Goal: Transaction & Acquisition: Purchase product/service

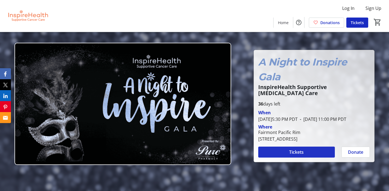
click at [311, 150] on span at bounding box center [296, 151] width 77 height 13
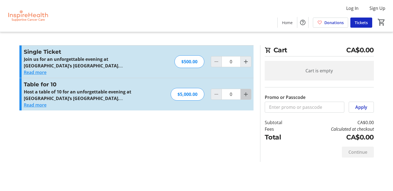
click at [248, 95] on mat-icon "Increment by one" at bounding box center [246, 94] width 7 height 7
type input "1"
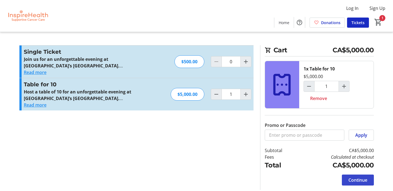
click at [365, 179] on span "Continue" at bounding box center [358, 180] width 19 height 7
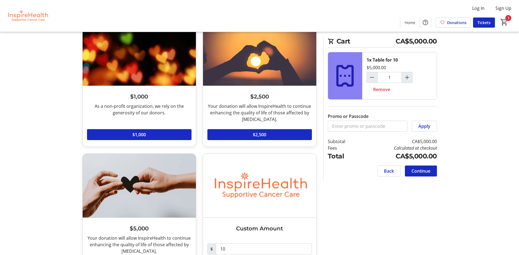
scroll to position [196, 0]
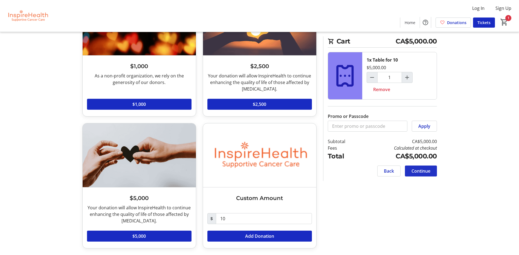
click at [394, 170] on span "Continue" at bounding box center [421, 171] width 19 height 7
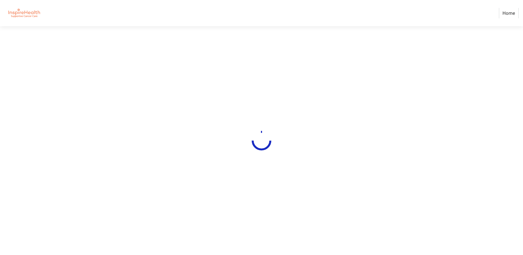
select select "CA"
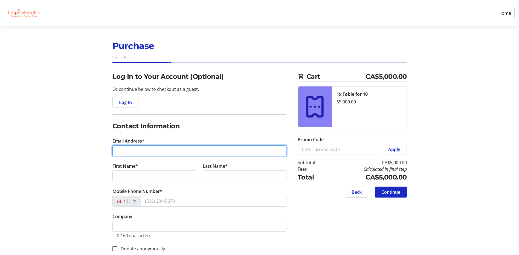
click at [168, 148] on input "Email Address*" at bounding box center [199, 150] width 174 height 11
type input "[EMAIL_ADDRESS][DOMAIN_NAME]"
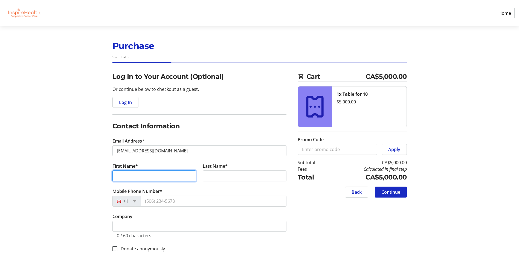
type input "[PERSON_NAME]"
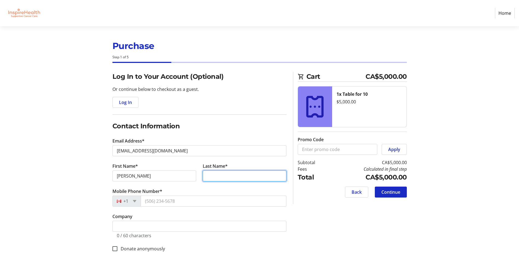
type input "Tsui"
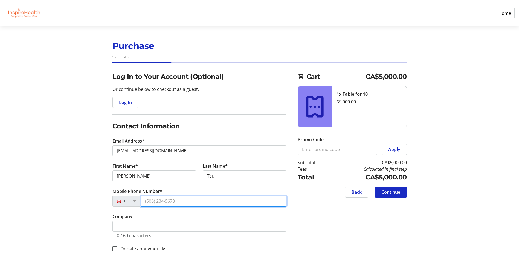
type input "[PHONE_NUMBER]"
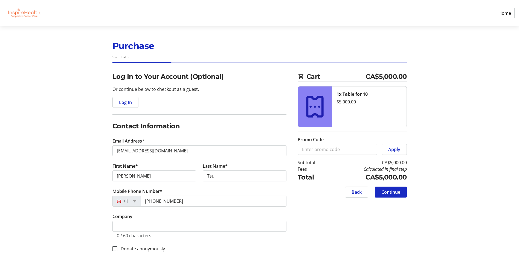
type input "[STREET_ADDRESS]"
type input "[GEOGRAPHIC_DATA]"
select select "BC"
type input "V6K 2R4"
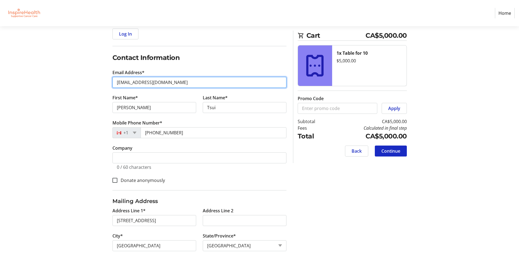
scroll to position [109, 0]
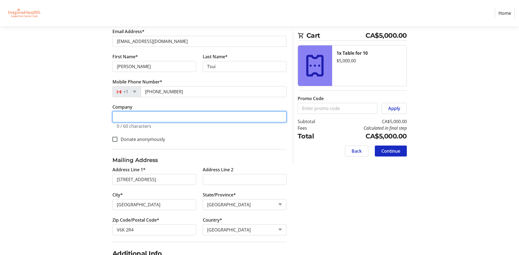
click at [133, 116] on input "Company" at bounding box center [199, 116] width 174 height 11
type input "[PERSON_NAME] [PERSON_NAME] + [PERSON_NAME] LLP"
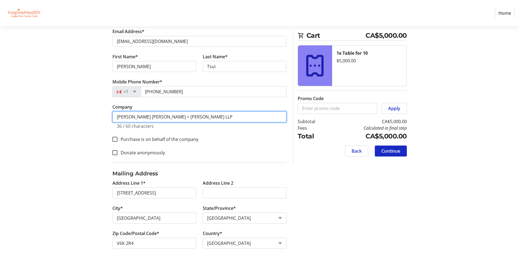
scroll to position [164, 0]
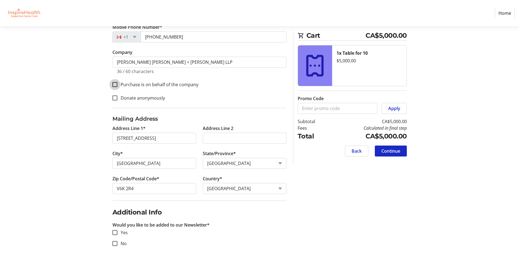
click at [114, 86] on input "Purchase is on behalf of the company" at bounding box center [114, 84] width 5 height 5
checkbox input "true"
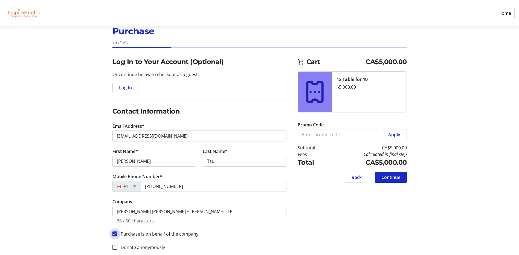
scroll to position [0, 0]
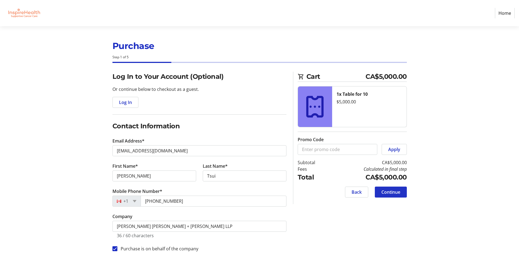
click at [392, 191] on span "Continue" at bounding box center [391, 192] width 19 height 7
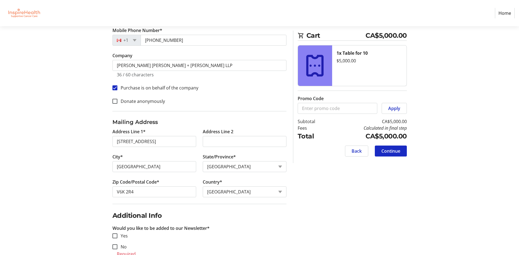
scroll to position [169, 0]
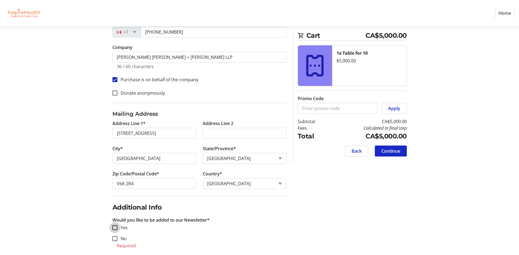
click at [115, 191] on input "Yes" at bounding box center [114, 227] width 5 height 5
checkbox input "true"
click at [389, 154] on span "Continue" at bounding box center [391, 151] width 19 height 7
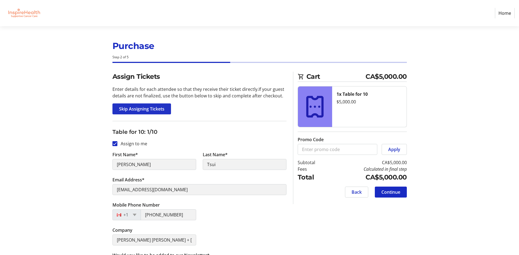
click at [157, 110] on span "Skip Assigning Tickets" at bounding box center [141, 109] width 45 height 7
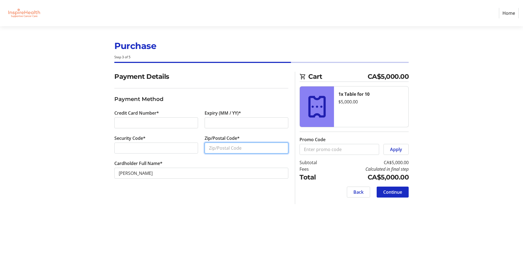
click at [237, 148] on input "Zip/Postal Code*" at bounding box center [247, 148] width 84 height 11
type input "V6K2R4"
click at [394, 191] on span "Continue" at bounding box center [392, 192] width 19 height 7
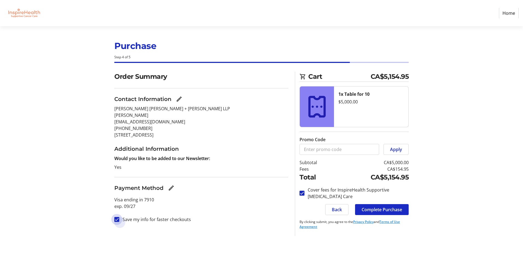
click at [116, 191] on input "Save my info for faster checkouts" at bounding box center [116, 219] width 5 height 5
checkbox input "false"
click at [381, 191] on span "Complete Purchase" at bounding box center [382, 209] width 41 height 7
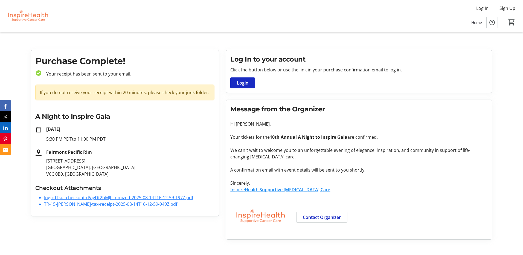
drag, startPoint x: 89, startPoint y: 162, endPoint x: 46, endPoint y: 152, distance: 43.9
click at [46, 152] on div "Fairmont Pacific Rim [STREET_ADDRESS]" at bounding box center [128, 163] width 173 height 28
copy div "Fairmont Pacific Rim [STREET_ADDRESS]"
